Goal: Task Accomplishment & Management: Manage account settings

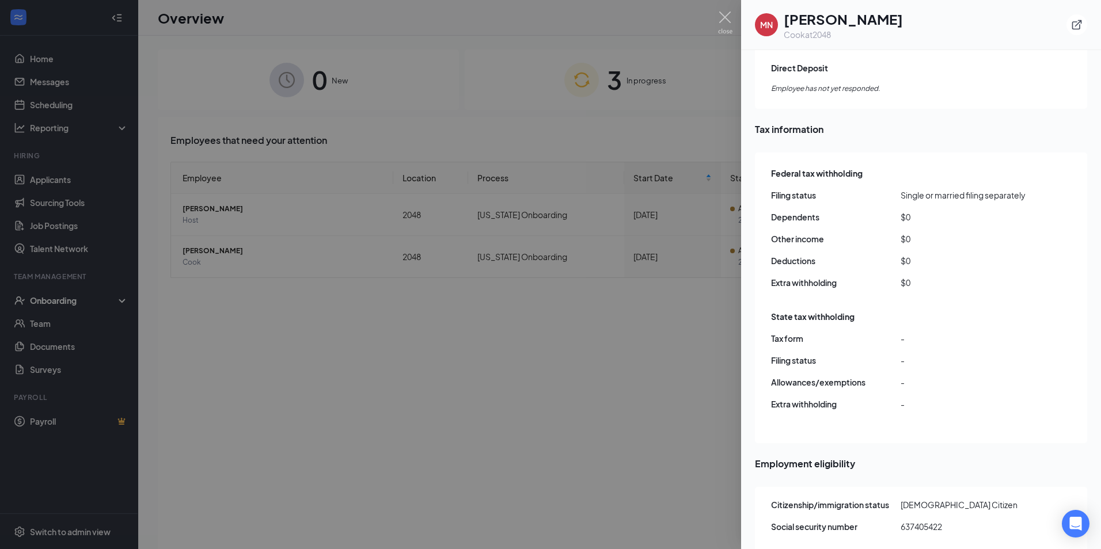
scroll to position [1001, 0]
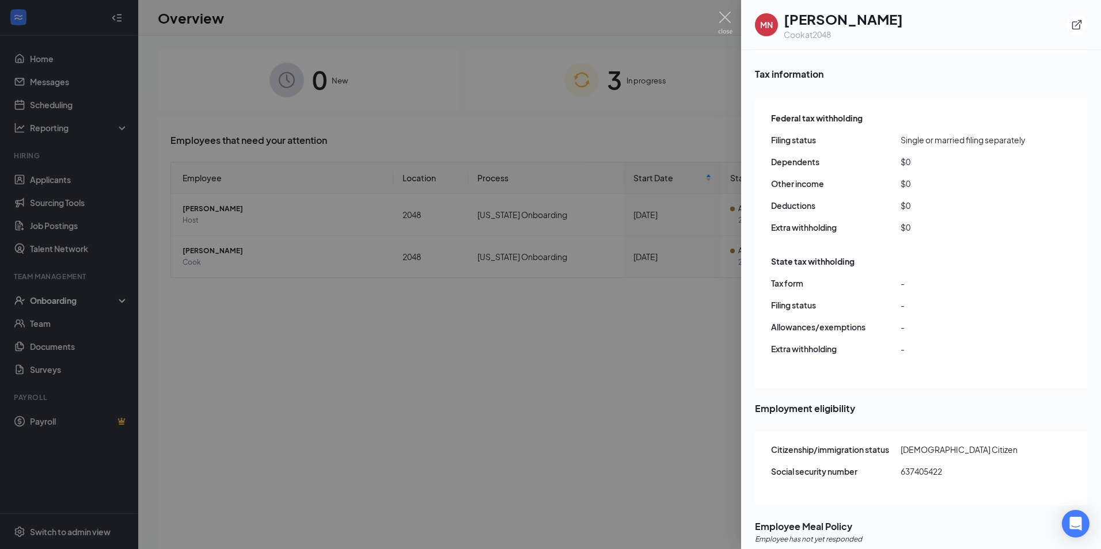
click at [586, 368] on div at bounding box center [550, 274] width 1101 height 549
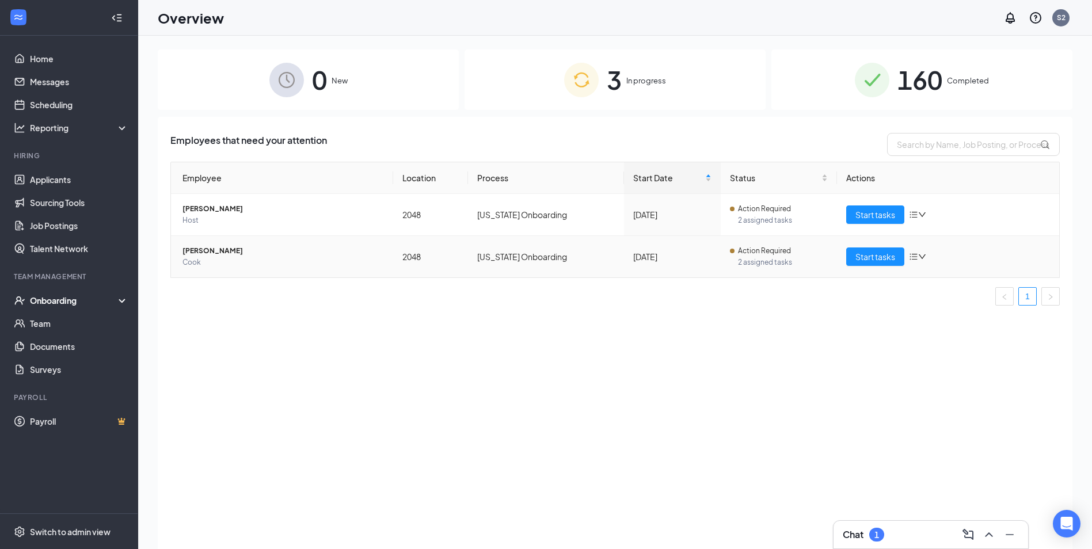
click at [225, 253] on span "[PERSON_NAME]" at bounding box center [284, 251] width 202 height 12
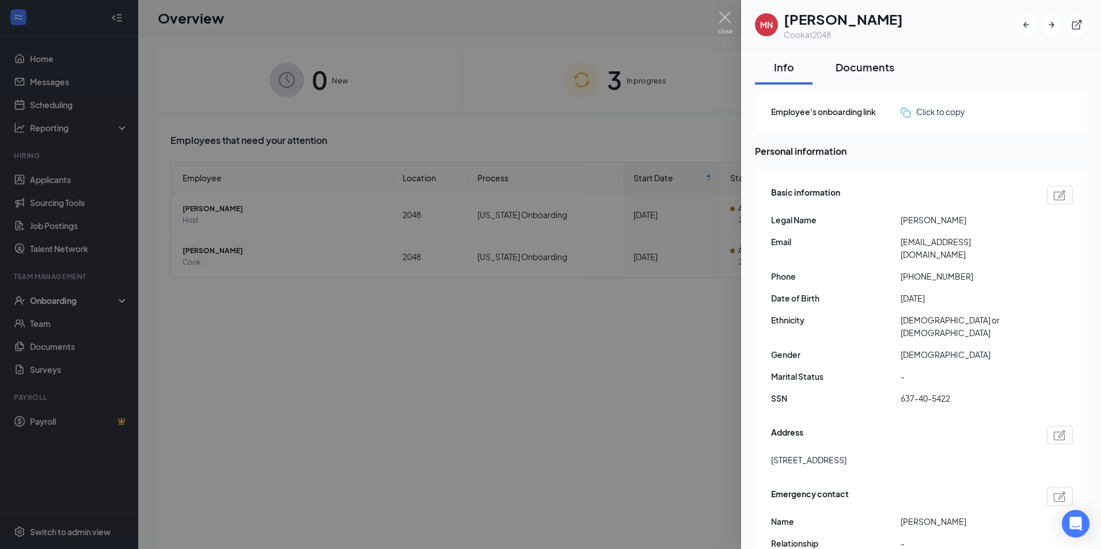
click at [882, 61] on div "Documents" at bounding box center [864, 67] width 59 height 14
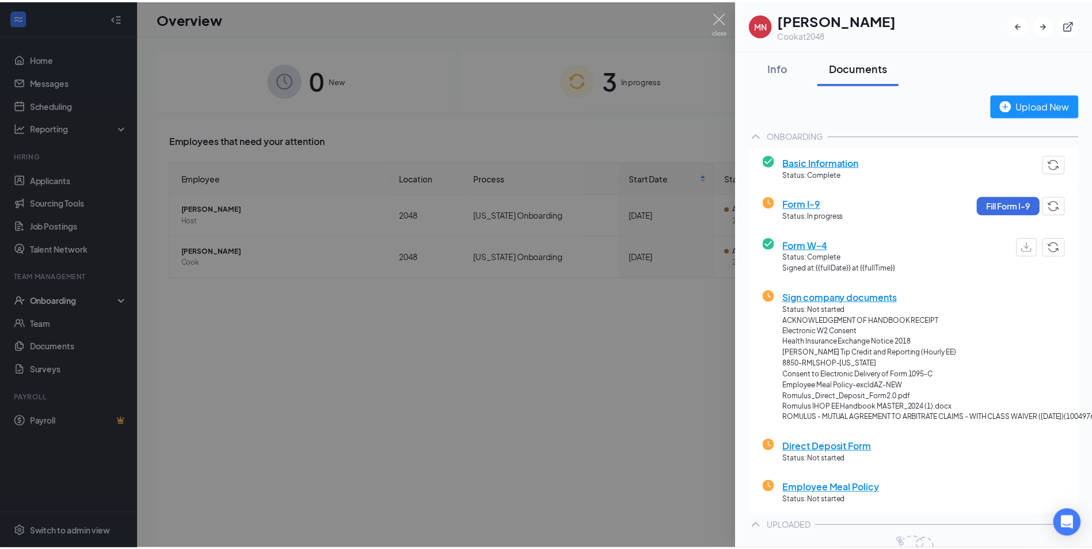
scroll to position [168, 0]
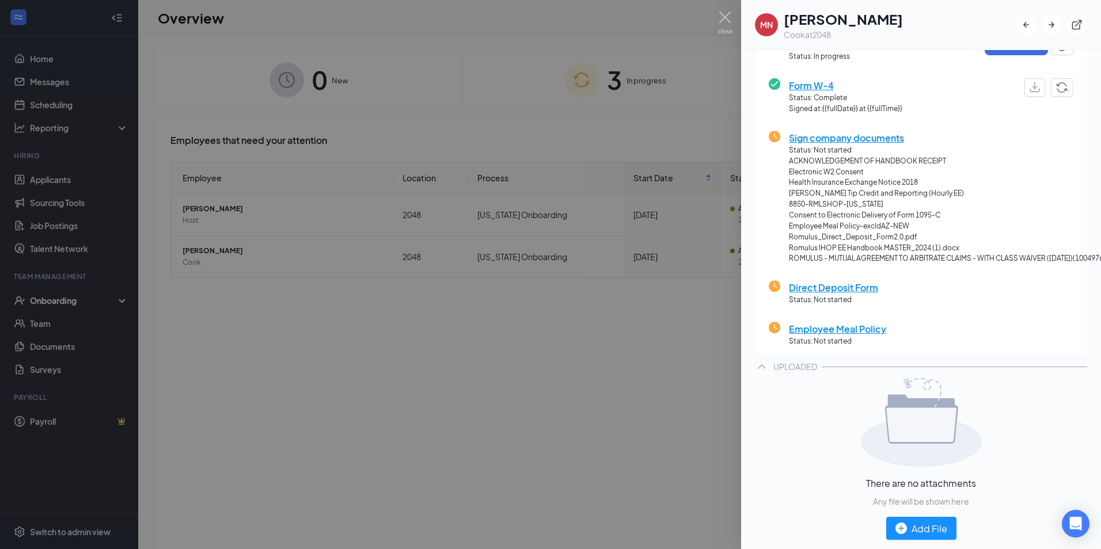
click at [203, 312] on div at bounding box center [550, 274] width 1101 height 549
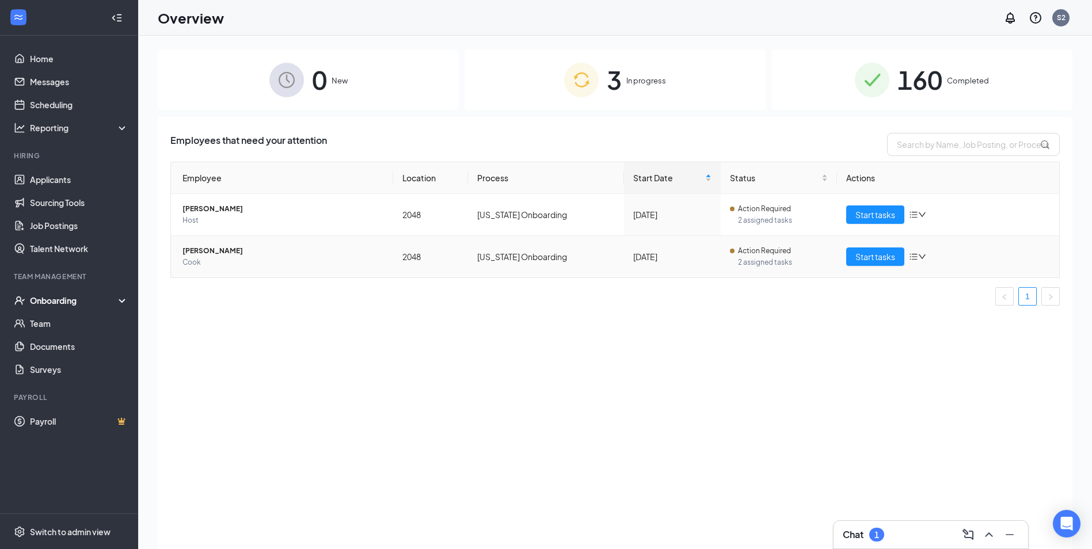
click at [203, 242] on td "[PERSON_NAME] [PERSON_NAME]" at bounding box center [282, 256] width 222 height 41
click at [203, 258] on span "Cook" at bounding box center [284, 263] width 202 height 12
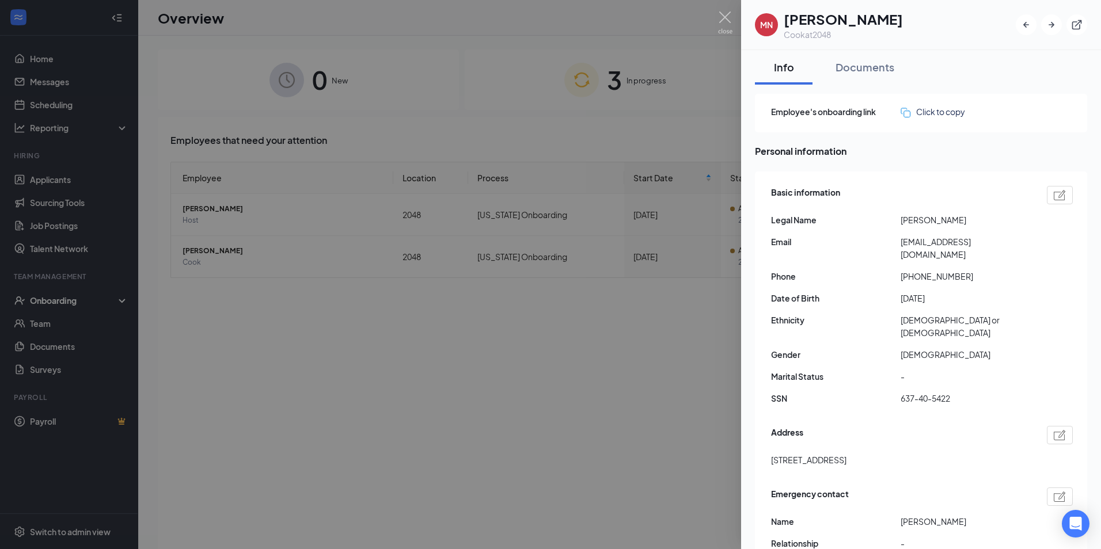
click at [51, 181] on div at bounding box center [550, 274] width 1101 height 549
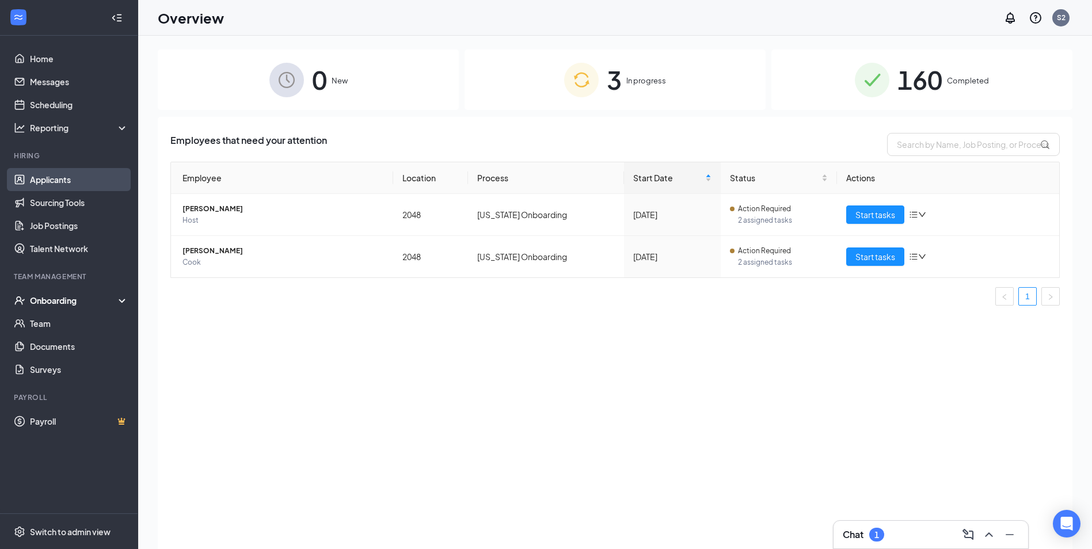
click at [61, 181] on link "Applicants" at bounding box center [79, 179] width 98 height 23
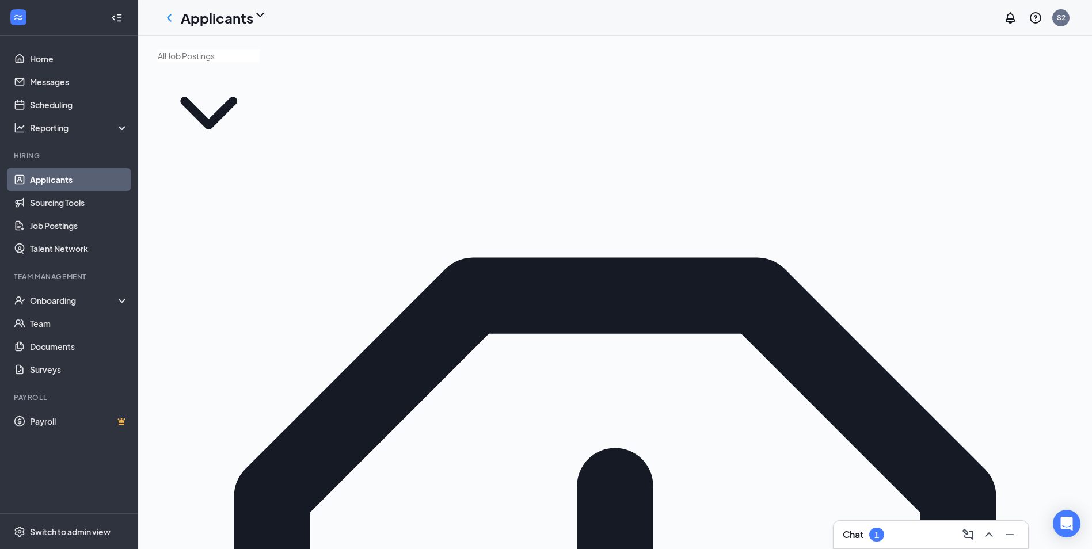
click at [245, 62] on input "text" at bounding box center [209, 56] width 102 height 13
click at [207, 99] on div "Dishwasher (DMO) (2048)" at bounding box center [204, 92] width 93 height 13
type input "Dishwasher (DMO) (2048)"
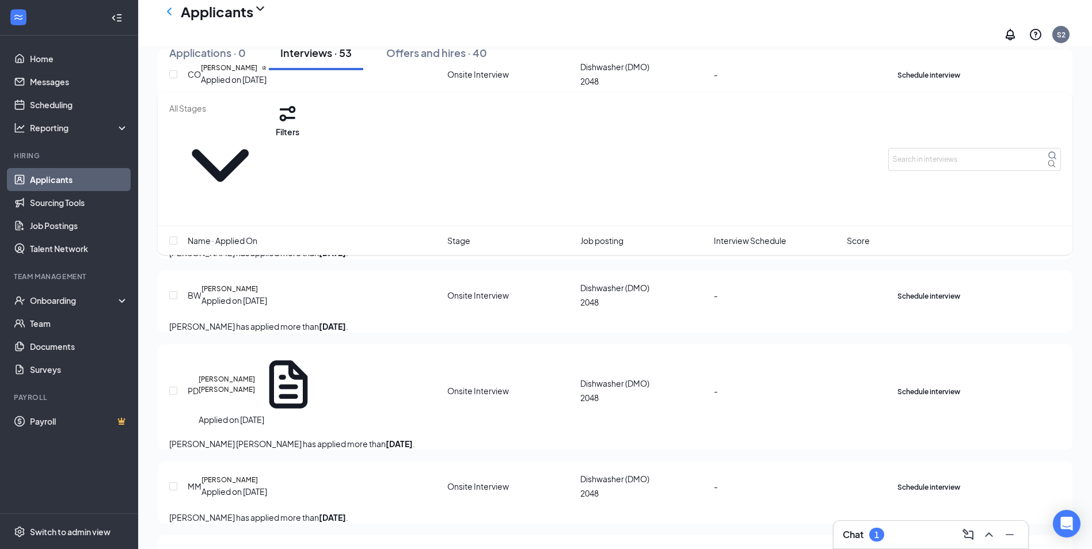
scroll to position [2303, 0]
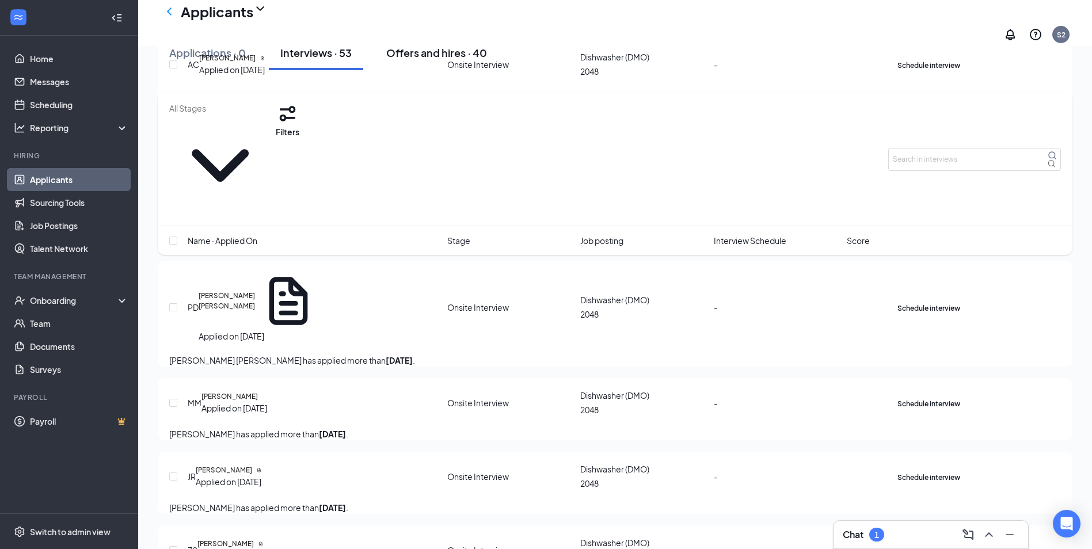
click at [425, 60] on div "Offers and hires · 40" at bounding box center [436, 52] width 101 height 14
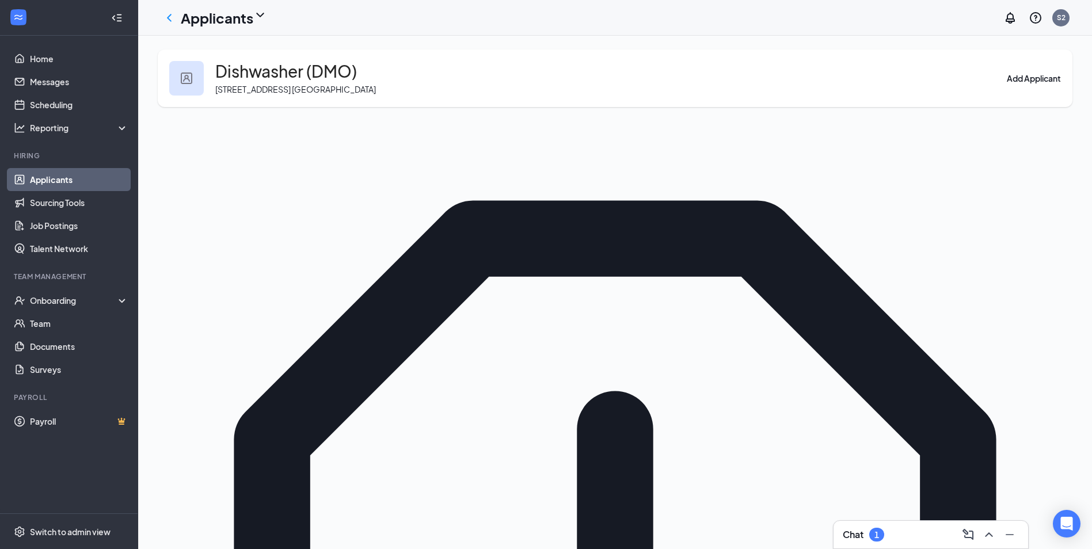
click at [256, 18] on div "Applicants" at bounding box center [224, 18] width 86 height 20
click at [221, 50] on link "Applicants" at bounding box center [226, 44] width 77 height 12
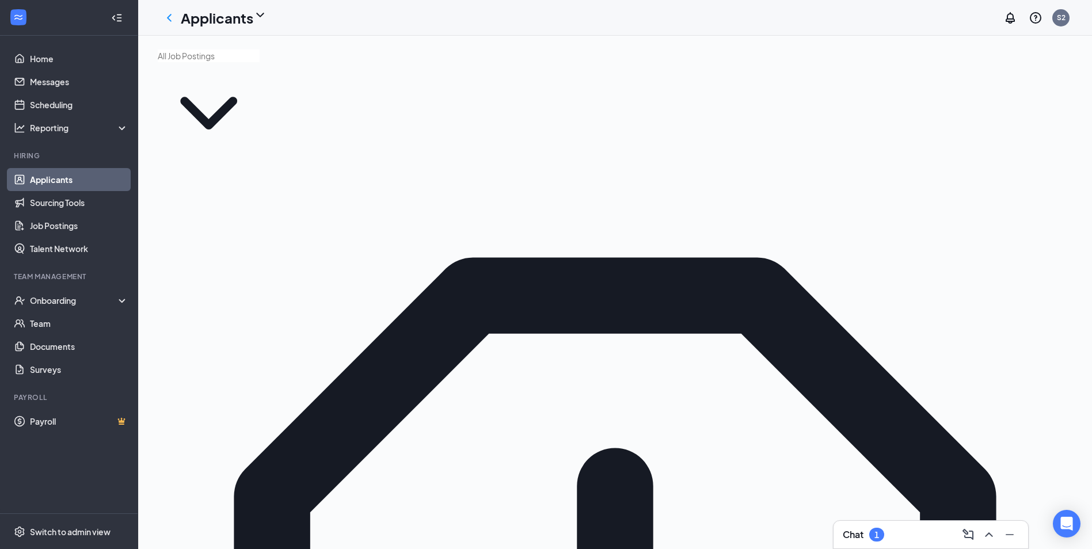
click at [257, 62] on input "text" at bounding box center [209, 56] width 102 height 13
click at [195, 150] on div "Cook (2048)" at bounding box center [180, 143] width 45 height 13
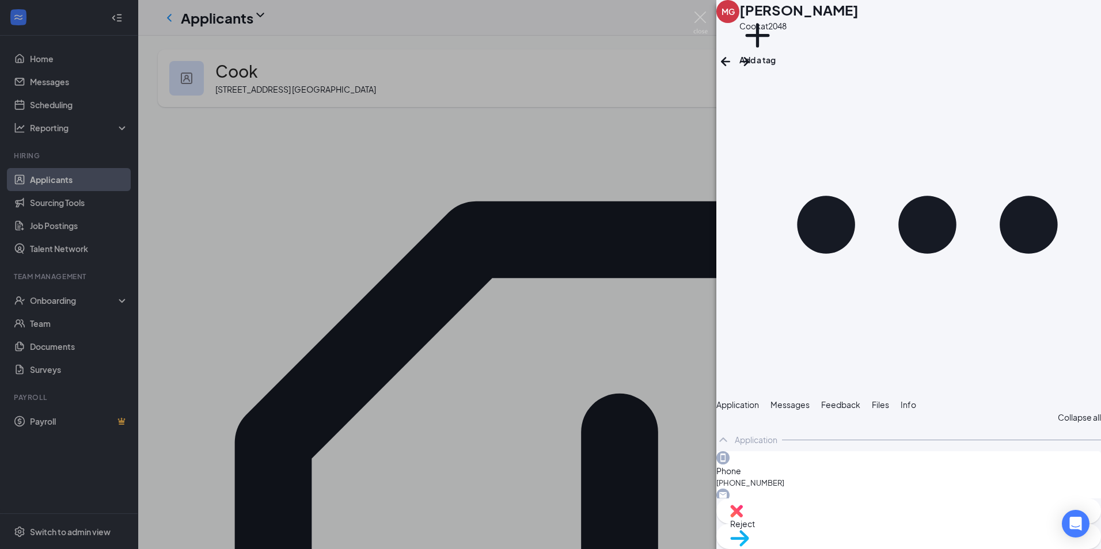
click at [505, 213] on div "MG [PERSON_NAME] Cook at 2048 Add a tag Application Messages Feedback Files Inf…" at bounding box center [550, 274] width 1101 height 549
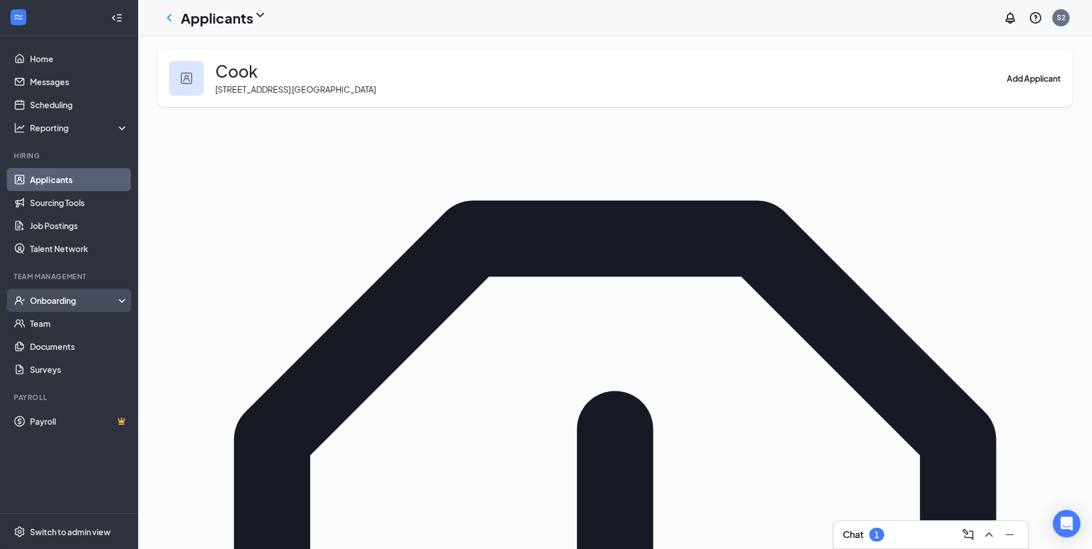
click at [46, 297] on div "Onboarding" at bounding box center [74, 301] width 89 height 12
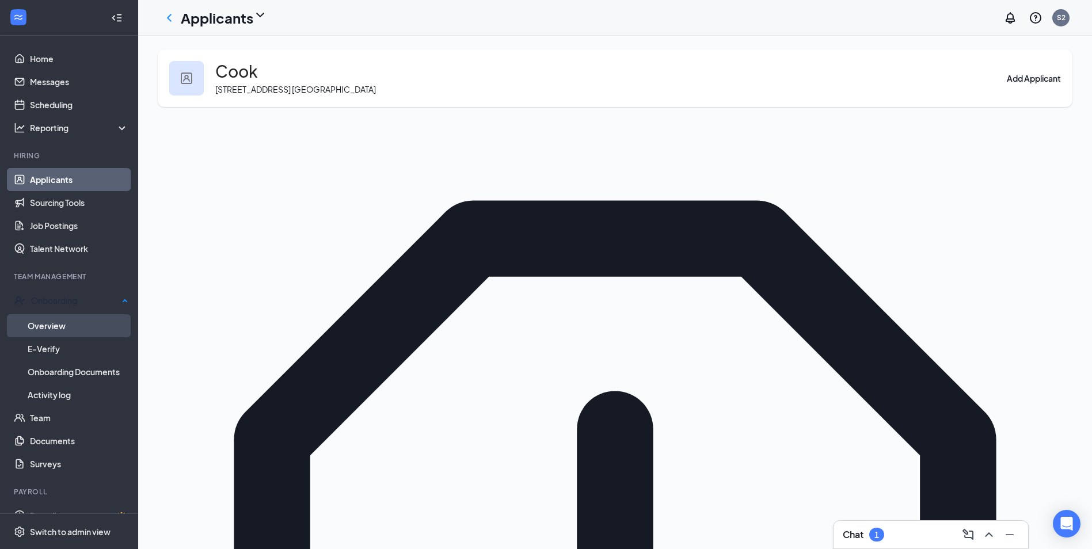
click at [52, 322] on link "Overview" at bounding box center [78, 325] width 101 height 23
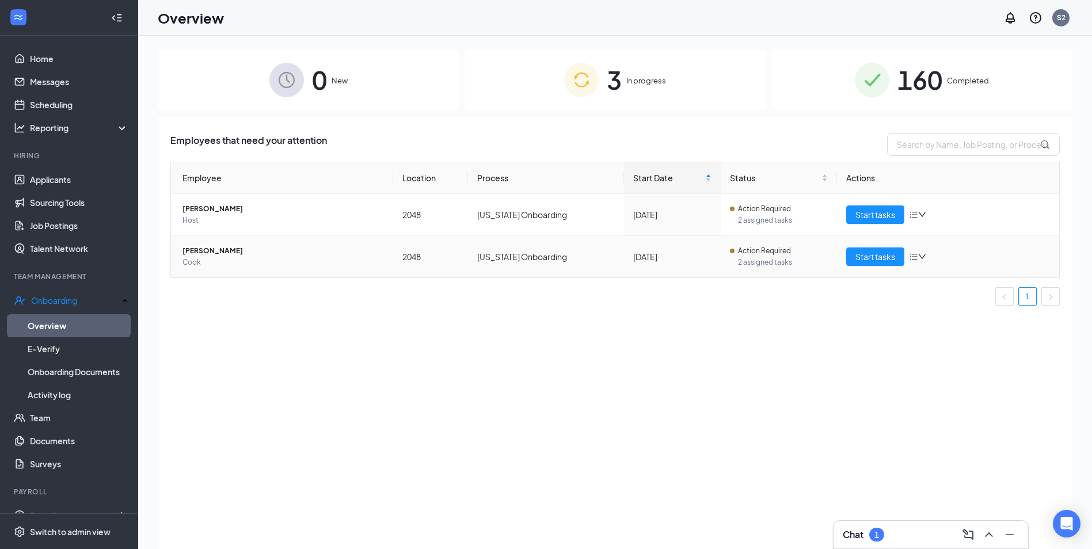
click at [210, 251] on span "[PERSON_NAME]" at bounding box center [284, 251] width 202 height 12
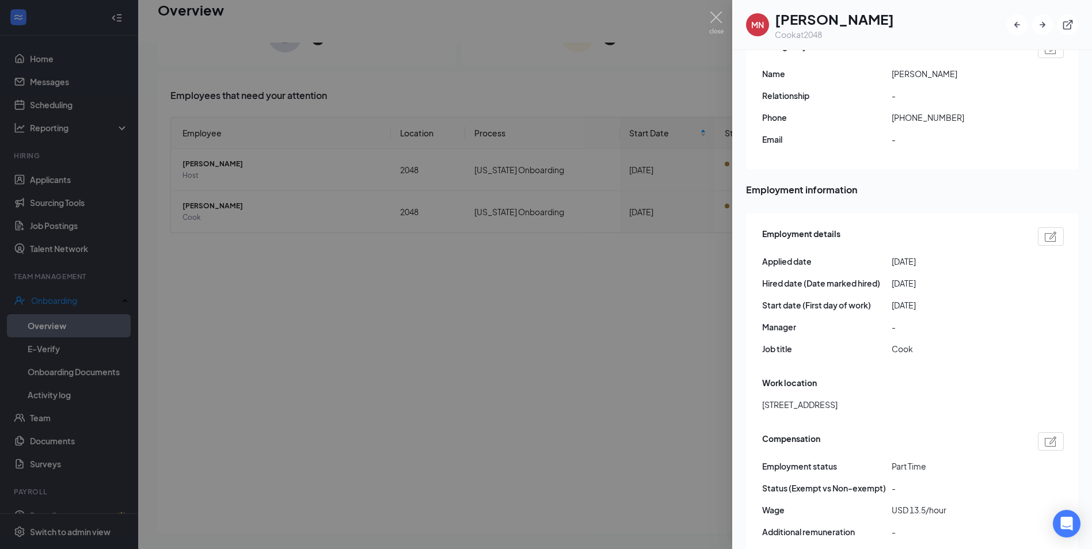
scroll to position [310, 0]
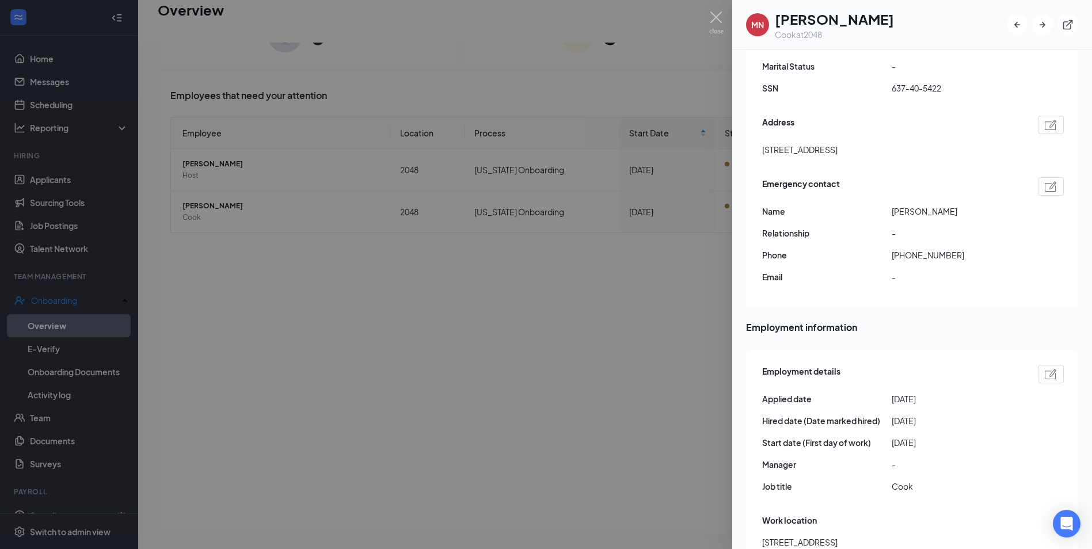
click at [510, 367] on div at bounding box center [546, 274] width 1092 height 549
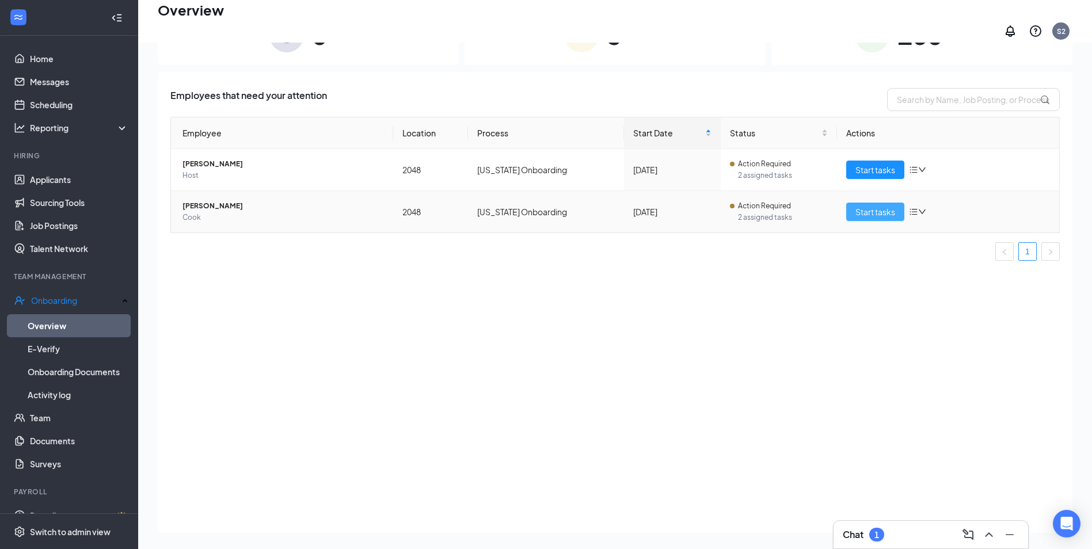
click at [856, 207] on span "Start tasks" at bounding box center [876, 212] width 40 height 13
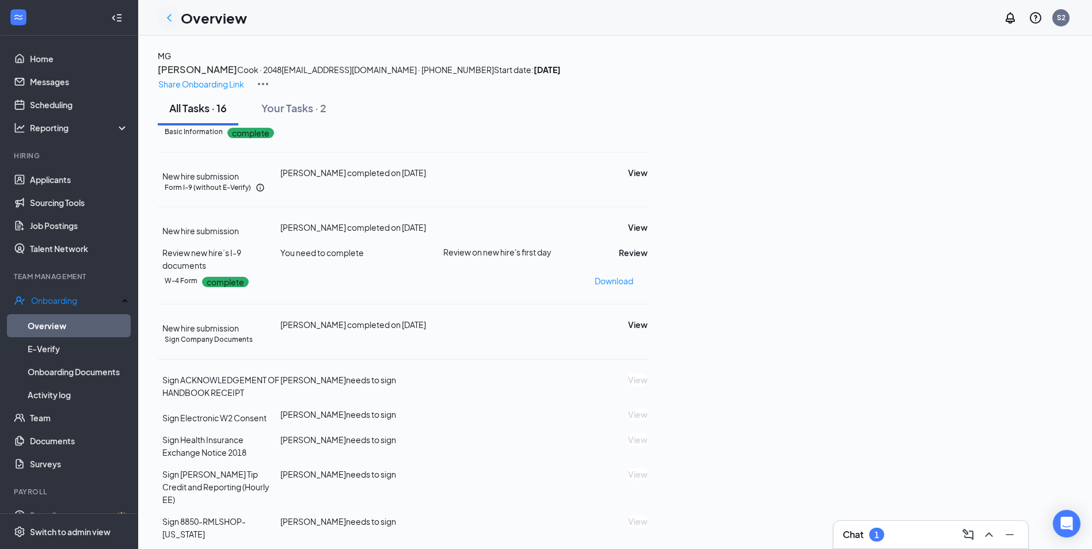
click at [168, 18] on icon "ChevronLeft" at bounding box center [169, 17] width 5 height 7
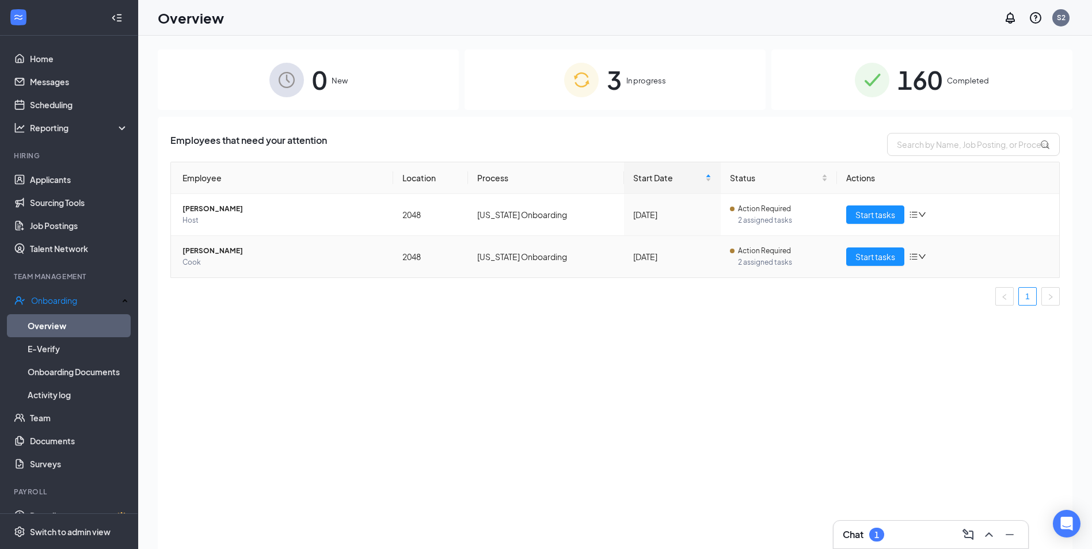
click at [213, 252] on span "[PERSON_NAME]" at bounding box center [284, 251] width 202 height 12
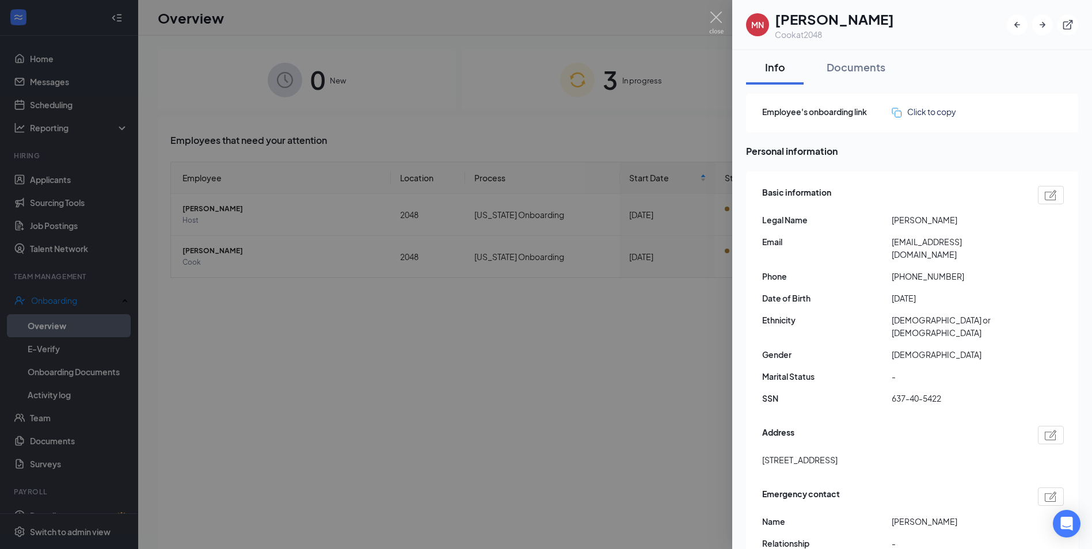
click at [390, 139] on div at bounding box center [546, 274] width 1092 height 549
